Goal: Task Accomplishment & Management: Use online tool/utility

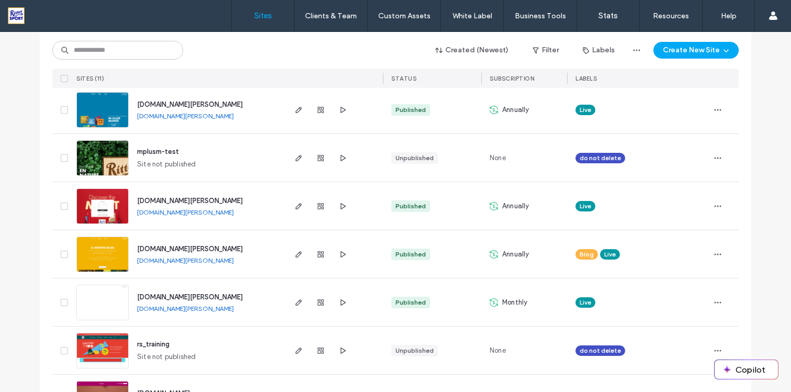
scroll to position [365, 0]
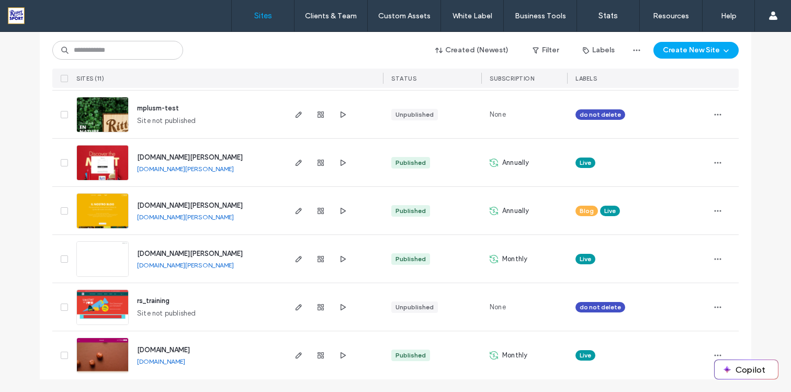
click at [217, 253] on div "www.ritter-sport.com www.ritter-sport.com" at bounding box center [206, 259] width 155 height 48
click at [96, 257] on img at bounding box center [102, 277] width 51 height 71
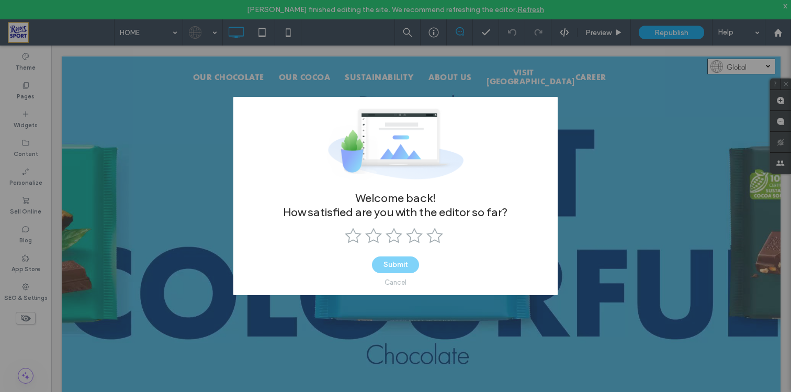
click at [397, 283] on div "Cancel" at bounding box center [396, 282] width 22 height 8
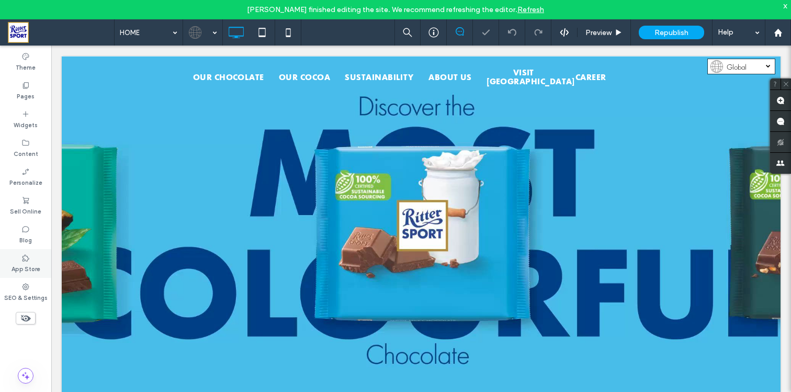
click at [26, 264] on label "App Store" at bounding box center [26, 268] width 29 height 12
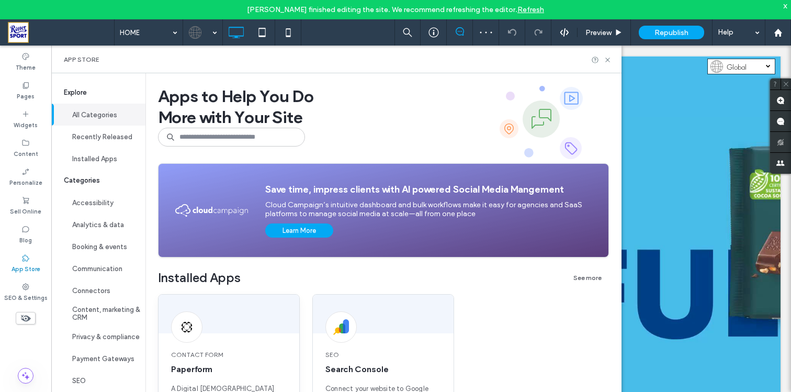
click at [214, 351] on span "Contact Form" at bounding box center [229, 354] width 116 height 9
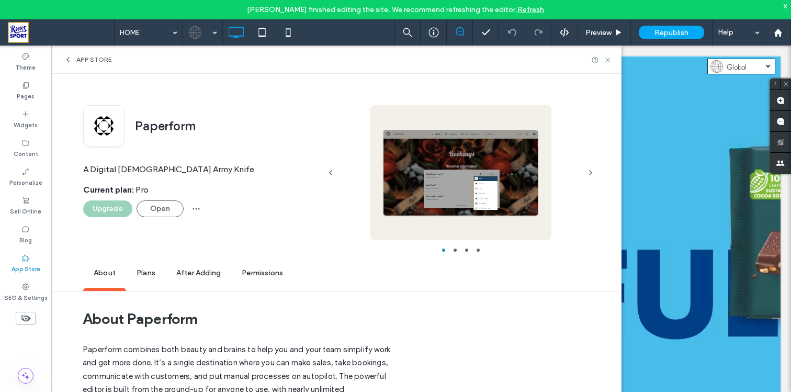
scroll to position [2, 0]
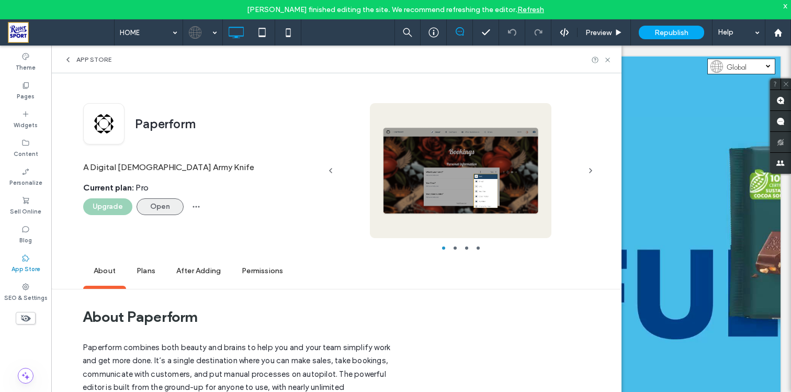
click at [161, 208] on button "Open" at bounding box center [160, 206] width 47 height 17
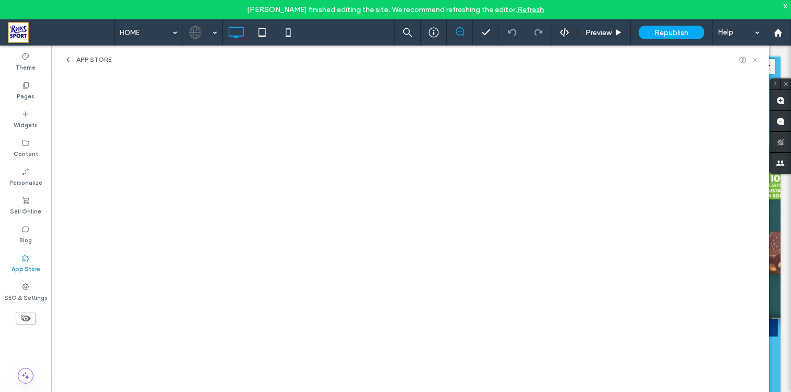
click at [755, 61] on icon at bounding box center [756, 60] width 8 height 8
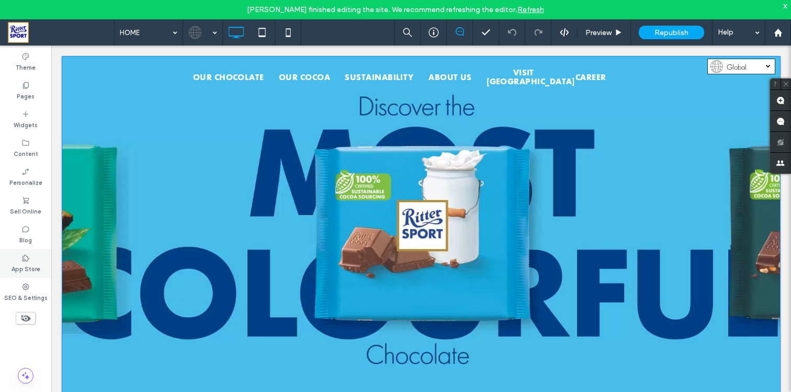
click at [16, 255] on div "App Store" at bounding box center [25, 263] width 51 height 29
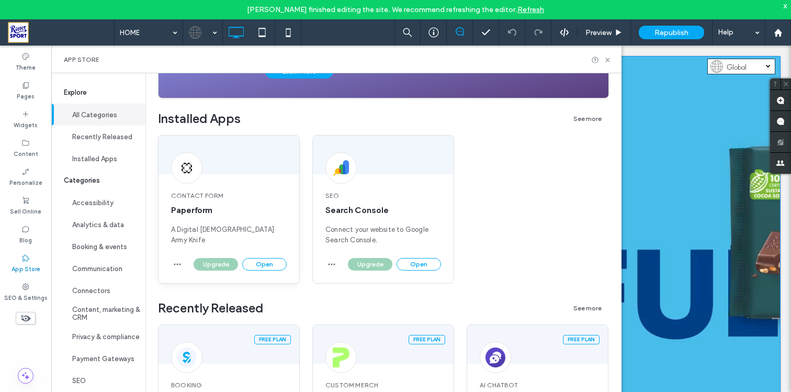
scroll to position [188, 0]
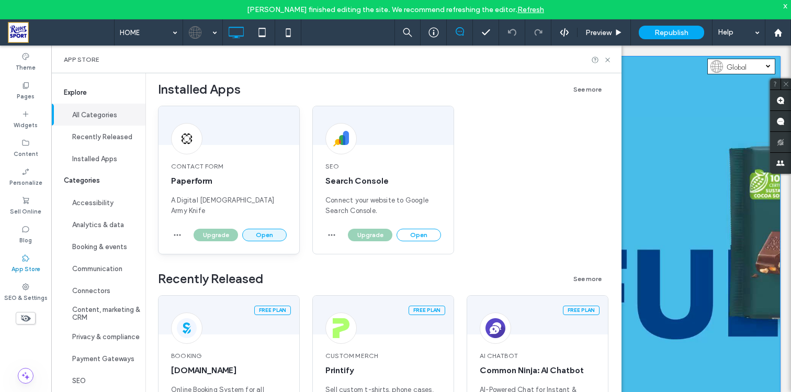
click at [273, 231] on button "Open" at bounding box center [264, 235] width 44 height 13
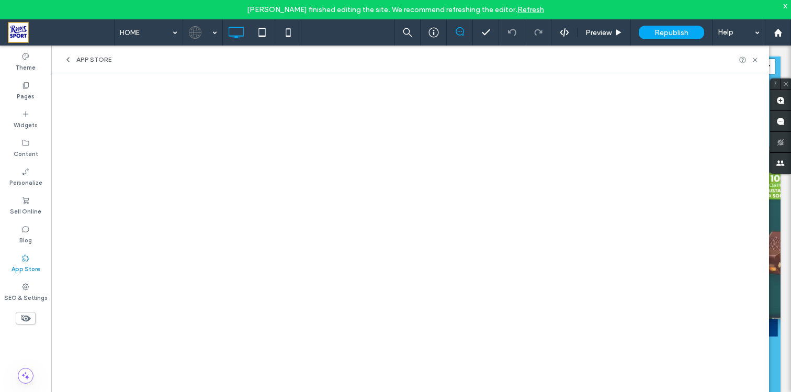
scroll to position [0, 0]
click at [87, 58] on span "App Store" at bounding box center [93, 59] width 35 height 8
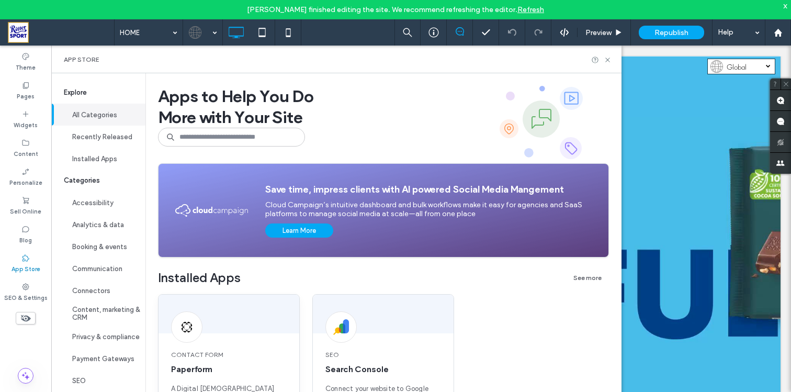
click at [243, 334] on div "Contact Form Paperform A Digital [DEMOGRAPHIC_DATA] Army Knife Upgrade Open" at bounding box center [229, 368] width 142 height 149
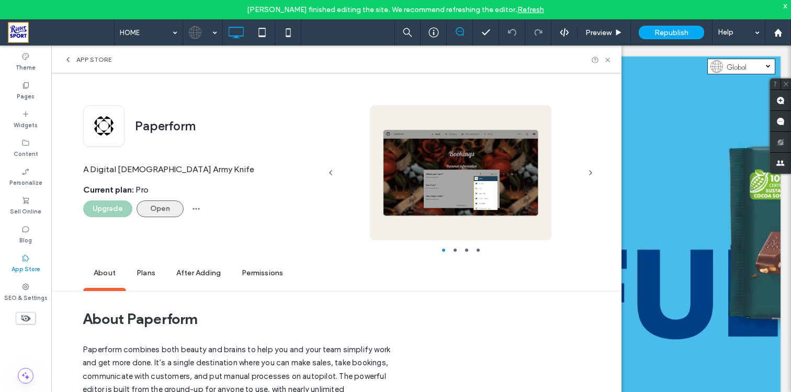
click at [171, 206] on button "Open" at bounding box center [160, 208] width 47 height 17
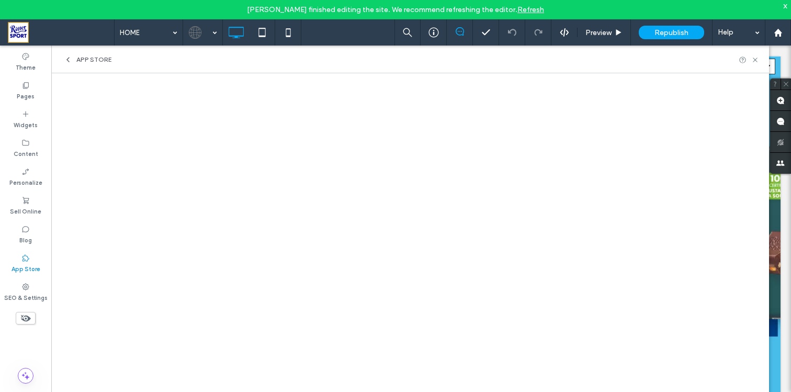
click at [71, 60] on icon at bounding box center [68, 59] width 8 height 8
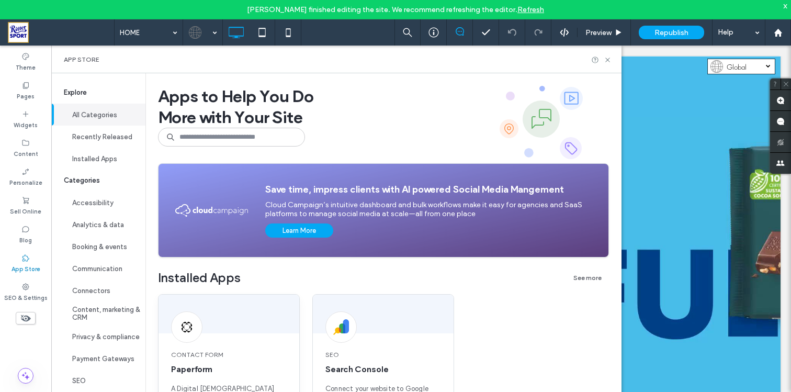
click at [255, 342] on div "Contact Form Paperform A Digital [DEMOGRAPHIC_DATA] Army Knife" at bounding box center [229, 378] width 141 height 80
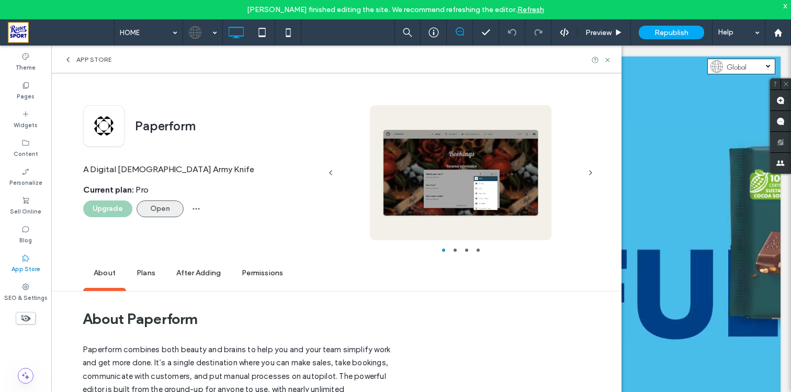
click at [162, 212] on button "Open" at bounding box center [160, 208] width 47 height 17
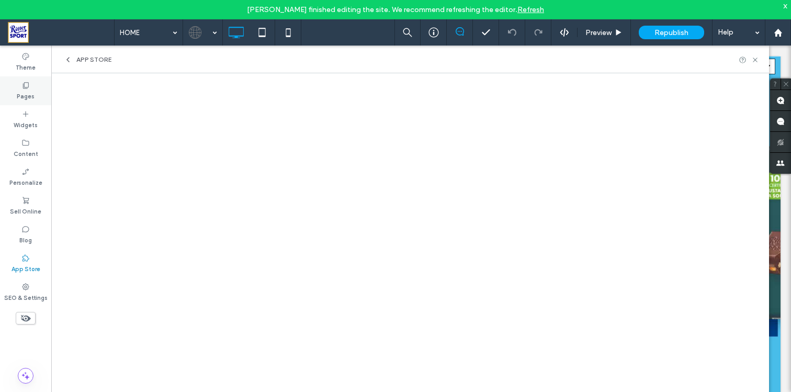
click at [25, 92] on label "Pages" at bounding box center [26, 95] width 18 height 12
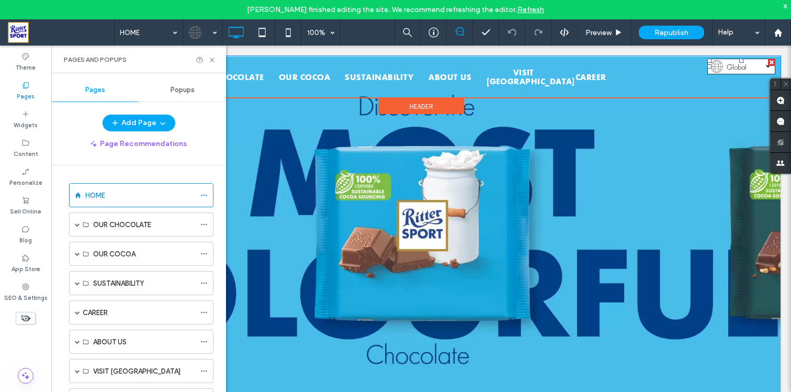
click at [732, 69] on span "Global" at bounding box center [743, 67] width 33 height 9
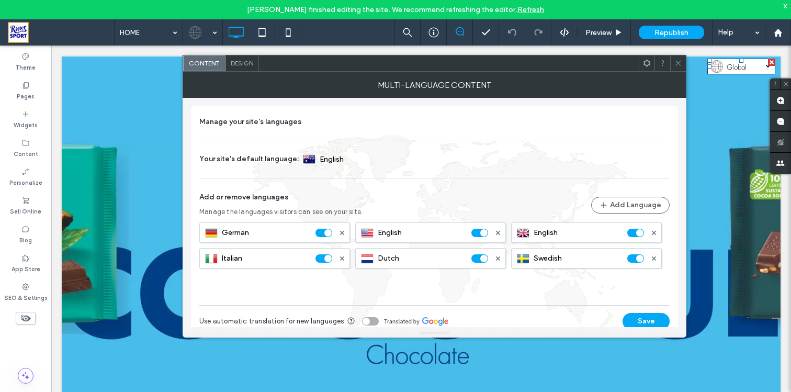
click at [681, 64] on icon at bounding box center [679, 63] width 8 height 8
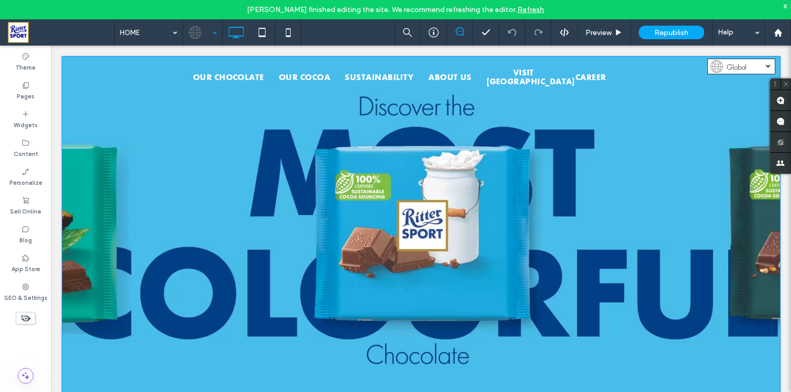
click at [208, 35] on div at bounding box center [203, 32] width 38 height 25
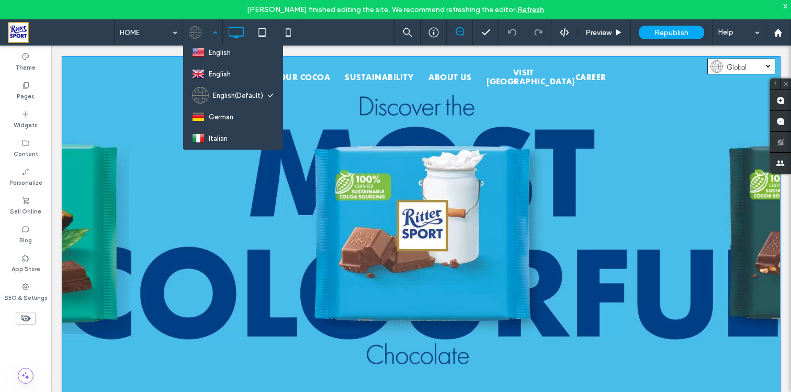
scroll to position [68, 0]
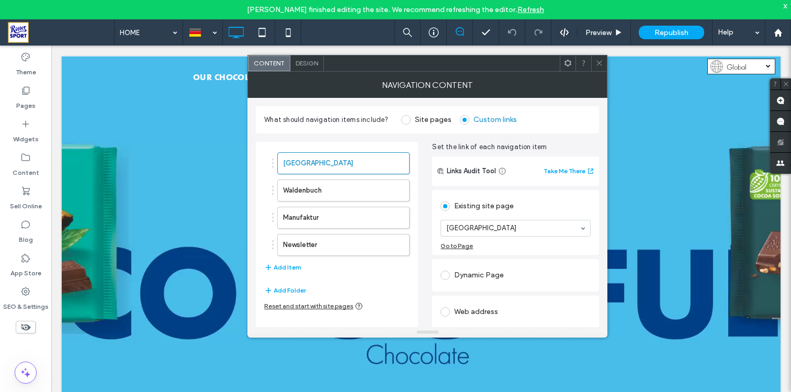
click at [600, 59] on icon at bounding box center [600, 63] width 8 height 8
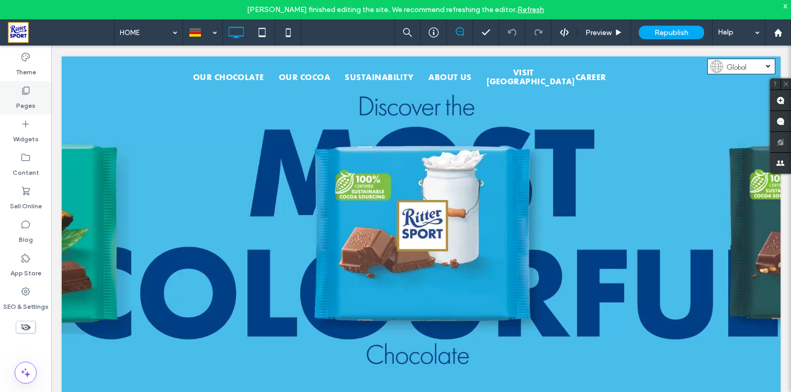
click at [26, 96] on label "Pages" at bounding box center [25, 103] width 19 height 15
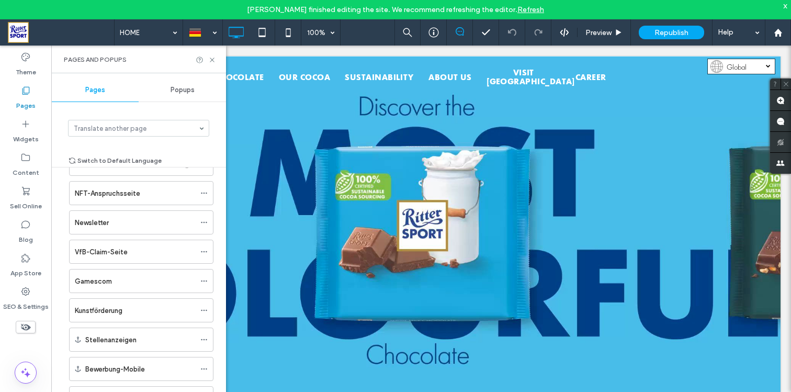
scroll to position [1031, 0]
click at [114, 193] on div "Newsletter" at bounding box center [135, 192] width 120 height 11
click at [214, 60] on icon at bounding box center [212, 60] width 8 height 8
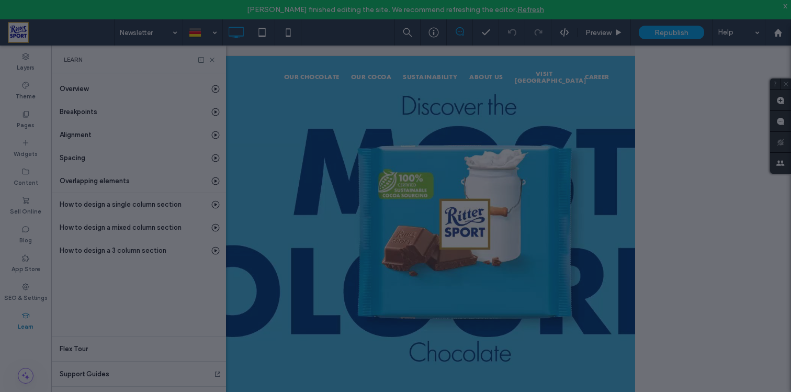
scroll to position [0, 120]
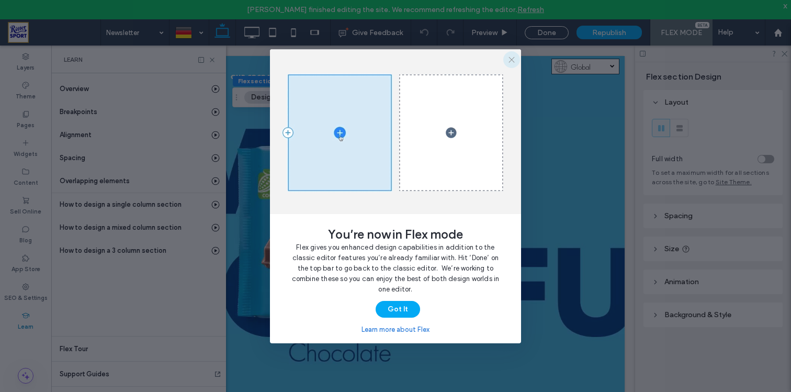
click at [514, 62] on use "button" at bounding box center [512, 60] width 6 height 6
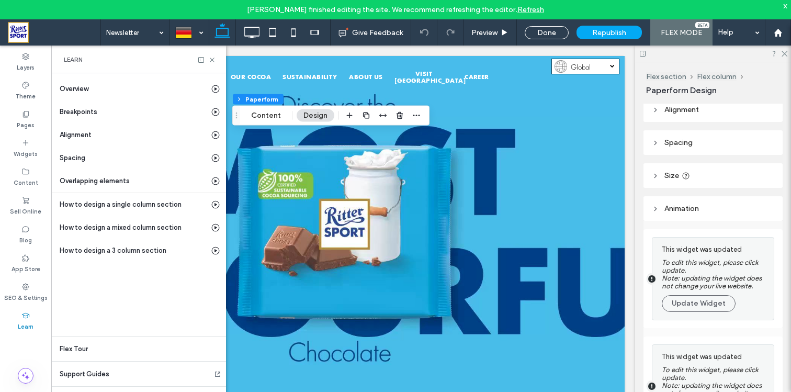
scroll to position [0, 0]
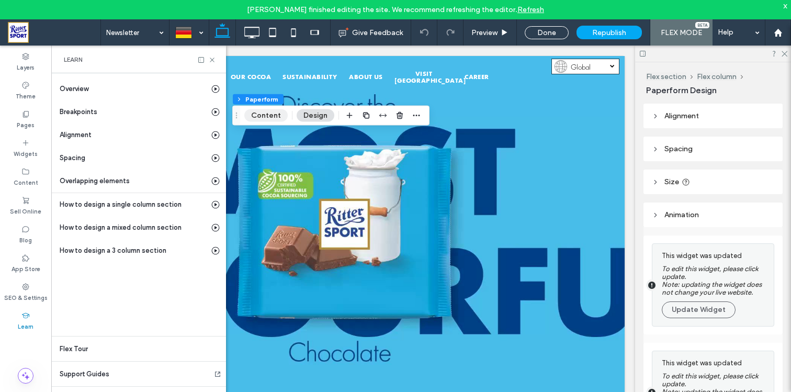
click at [264, 118] on button "Content" at bounding box center [265, 115] width 43 height 13
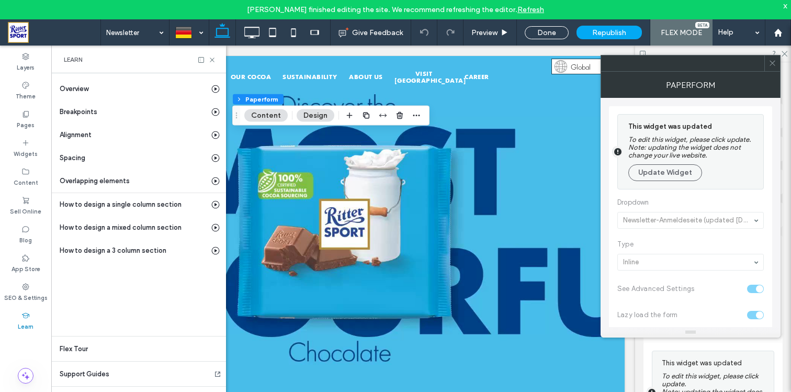
click at [774, 61] on icon at bounding box center [773, 63] width 8 height 8
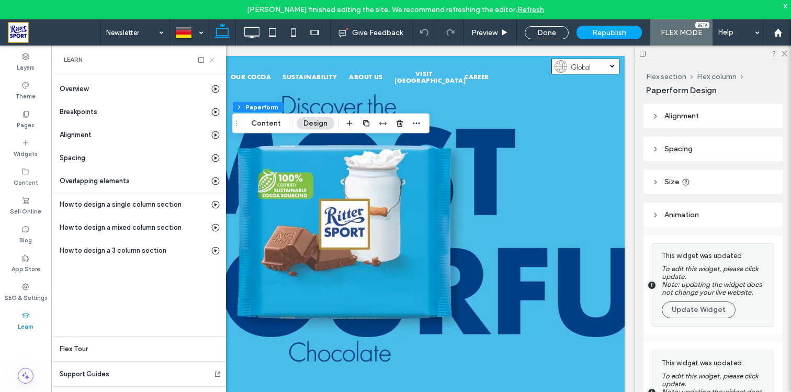
click at [216, 61] on icon at bounding box center [212, 60] width 8 height 8
